Goal: Check status: Check status

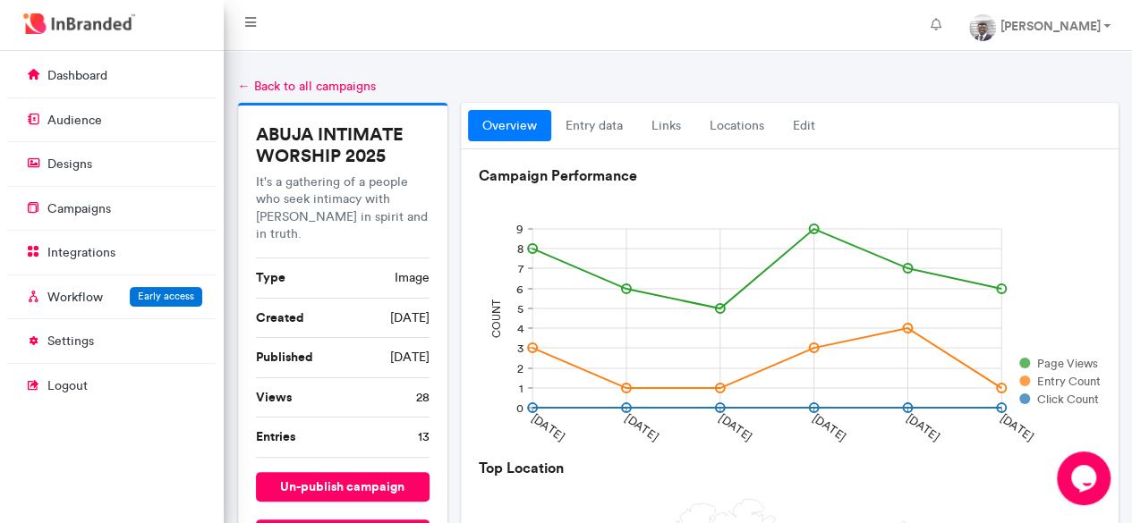
scroll to position [7, 1]
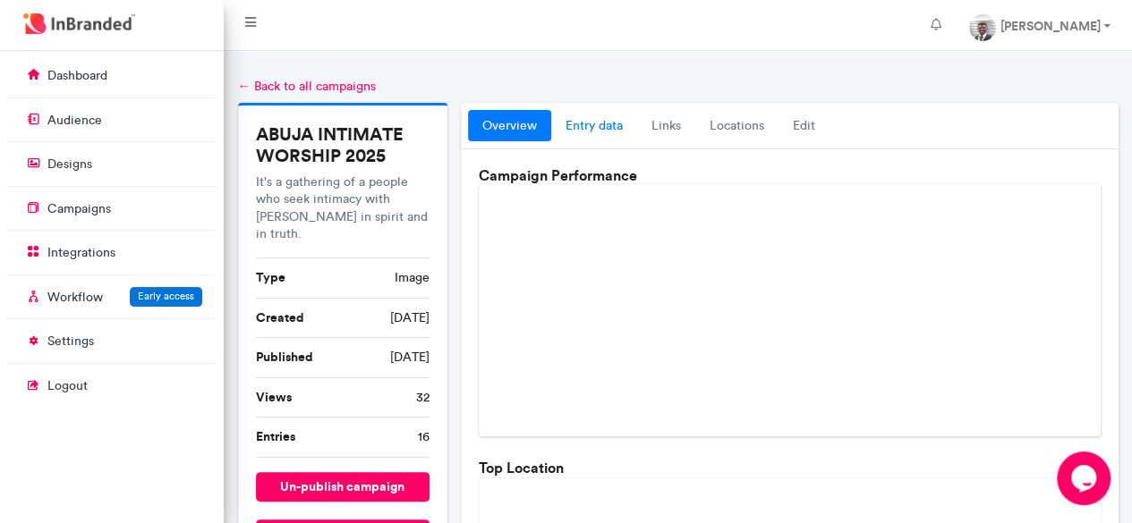
click at [582, 124] on link "entry data" at bounding box center [594, 126] width 86 height 32
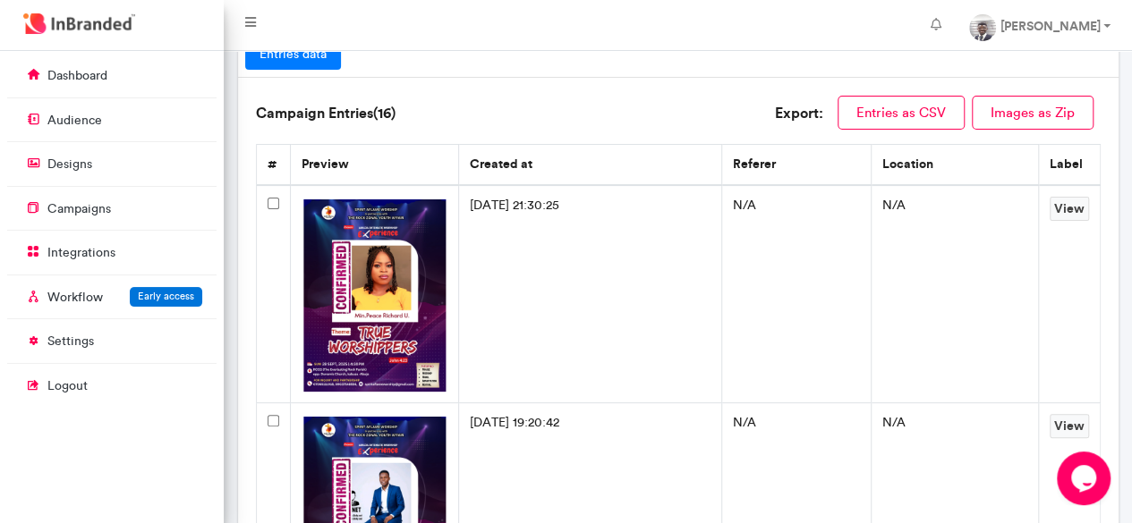
scroll to position [82, 0]
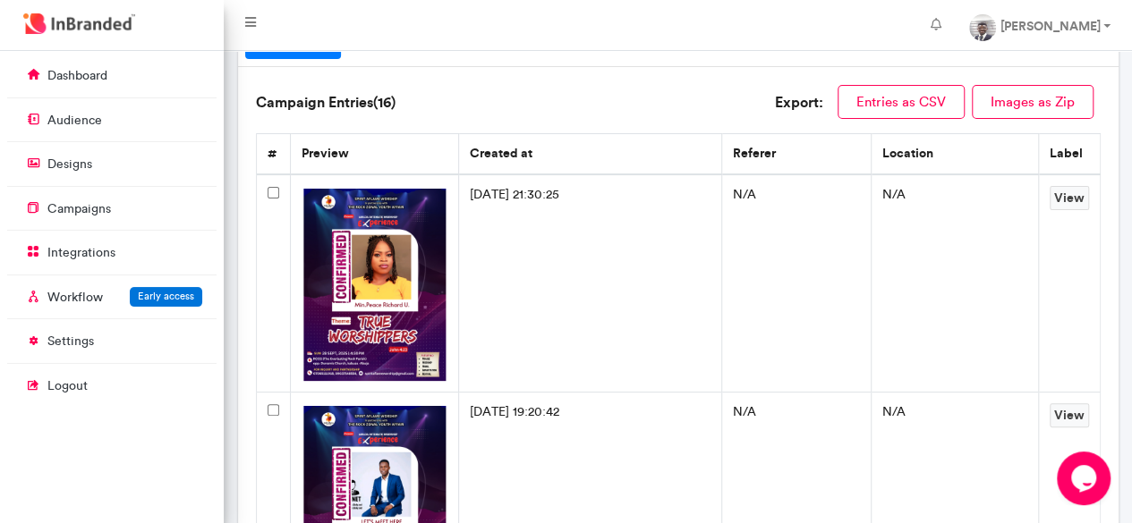
click at [370, 403] on img at bounding box center [375, 500] width 147 height 195
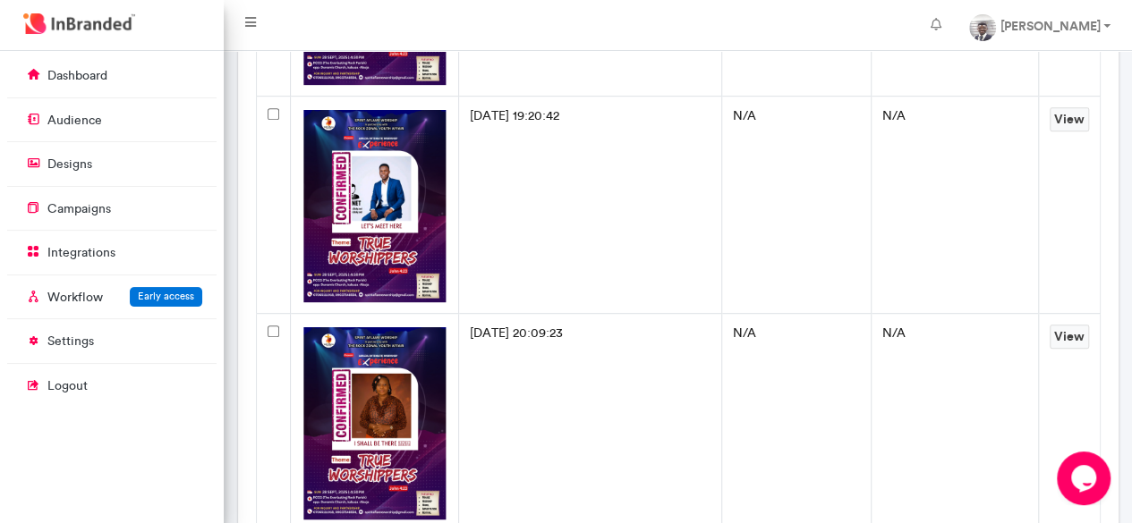
scroll to position [403, 0]
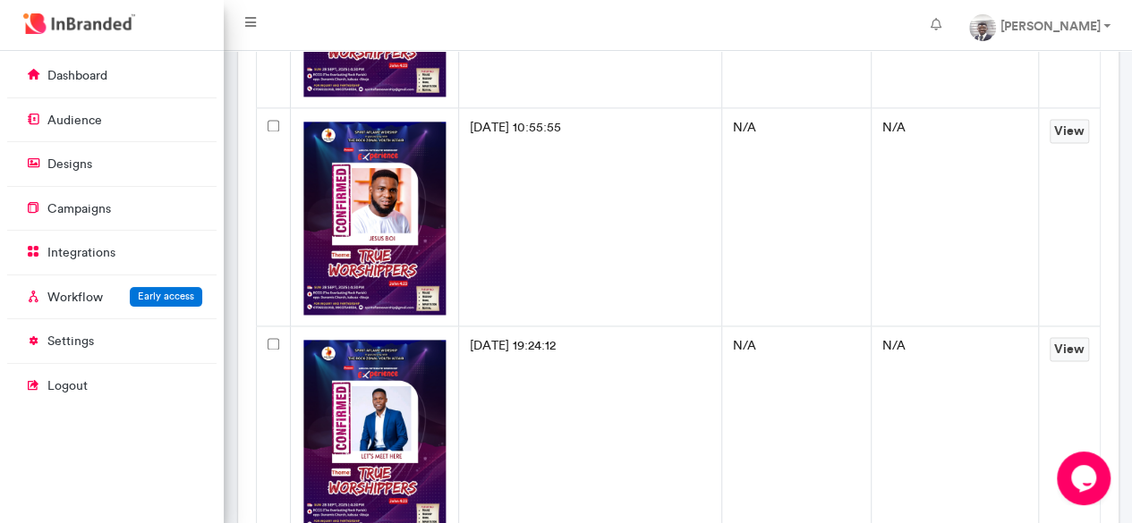
scroll to position [1237, 0]
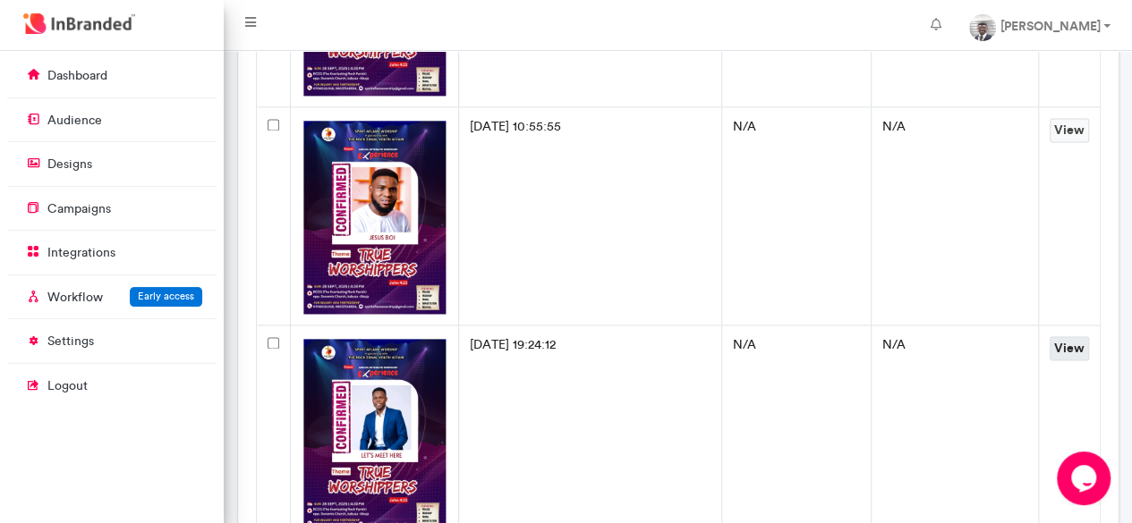
click at [1061, 347] on link "View" at bounding box center [1068, 348] width 39 height 24
